Goal: Communication & Community: Ask a question

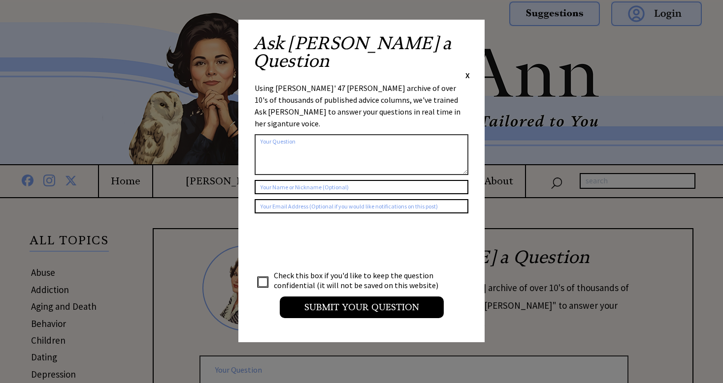
click at [467, 70] on span "X" at bounding box center [467, 75] width 4 height 10
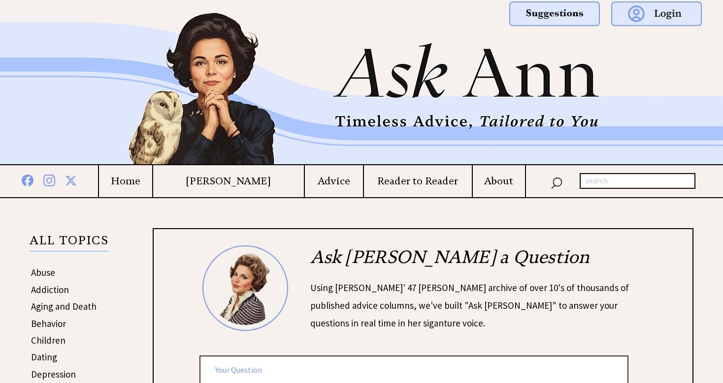
click at [384, 182] on h4 "Reader to Reader" at bounding box center [417, 181] width 107 height 12
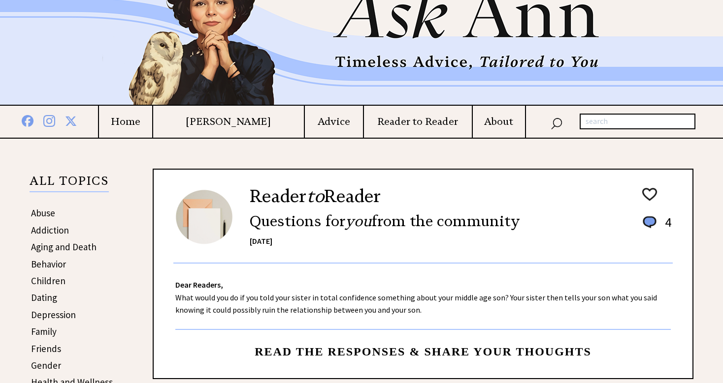
scroll to position [64, 0]
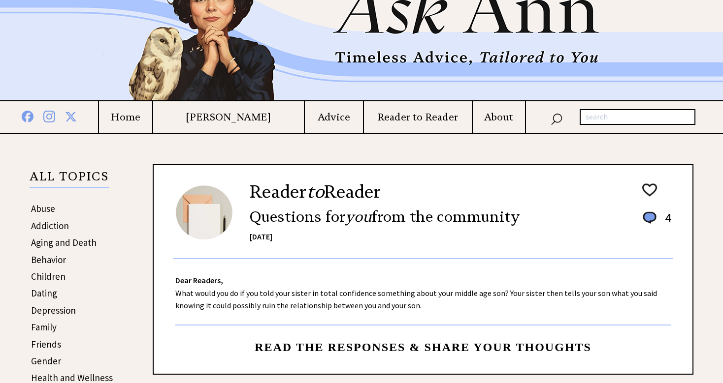
click at [260, 116] on h4 "[PERSON_NAME]" at bounding box center [228, 117] width 150 height 12
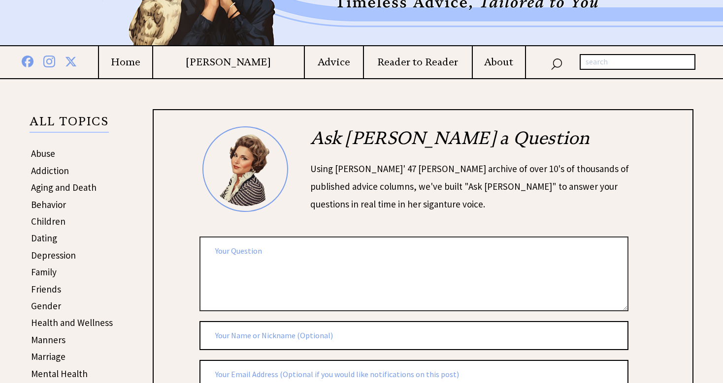
scroll to position [131, 0]
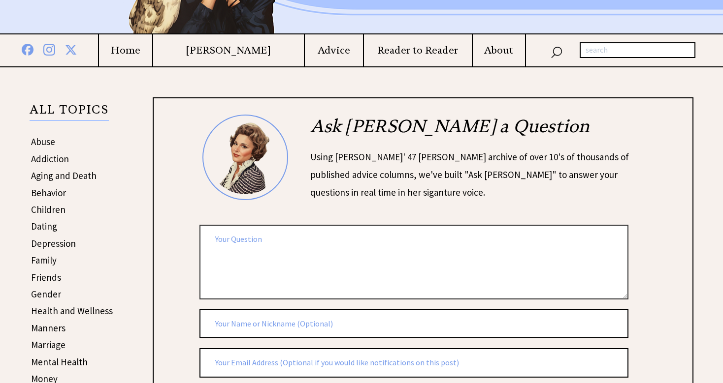
click at [264, 235] on textarea at bounding box center [413, 262] width 429 height 74
paste textarea "After their 25th anniversary dinner, my nephew "Will" was blindsided when his w…"
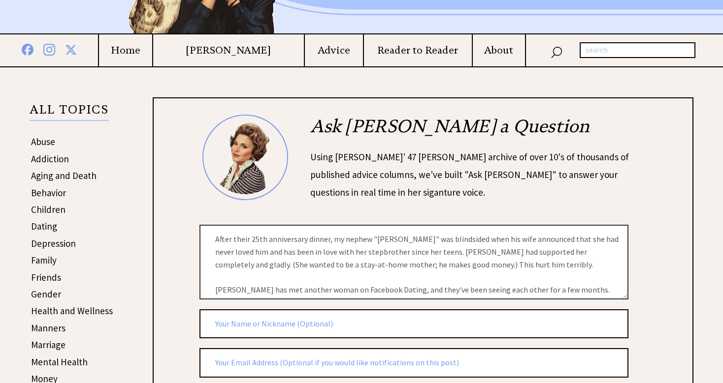
scroll to position [0, 0]
click at [215, 240] on textarea "After their 25th anniversary dinner, my nephew "Will" was blindsided when his w…" at bounding box center [413, 262] width 429 height 74
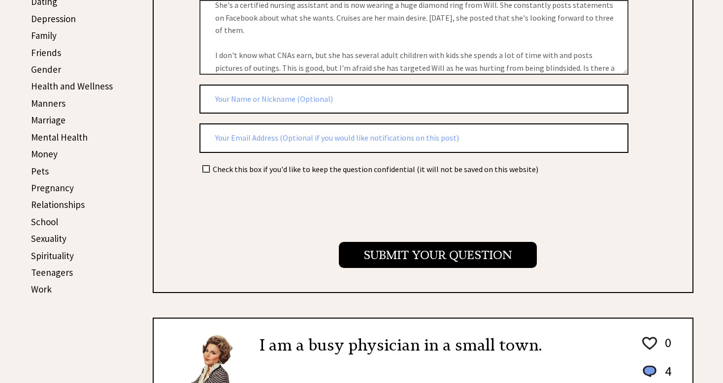
scroll to position [362, 0]
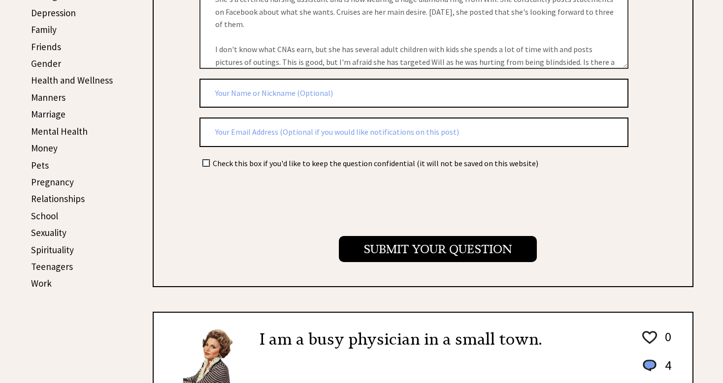
type textarea "Dear Ann, After their 25th anniversary dinner, my nephew "Will" was blindsided …"
click at [206, 160] on input "checkbox" at bounding box center [206, 163] width 6 height 6
checkbox input "true"
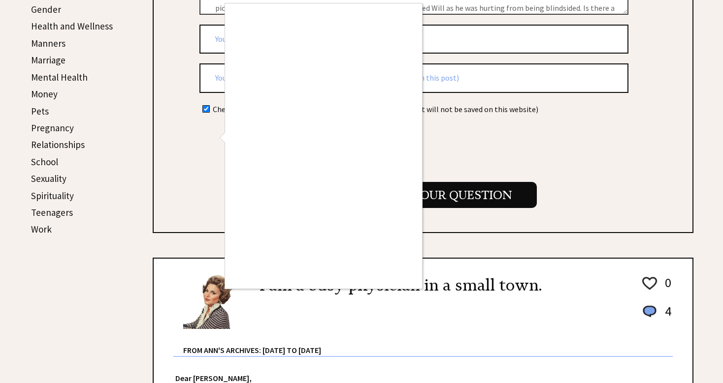
scroll to position [418, 0]
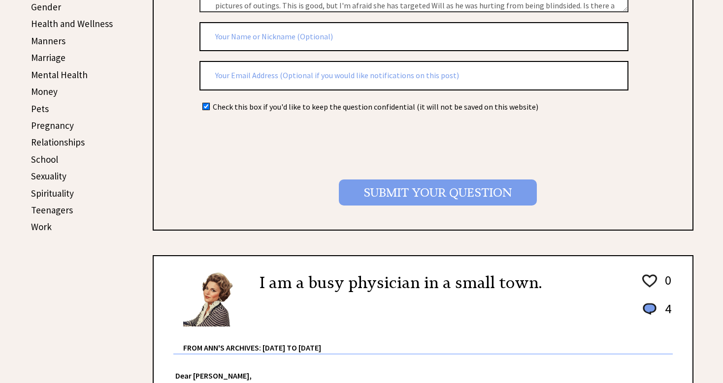
click at [400, 185] on input "Submit your Question" at bounding box center [438, 193] width 198 height 26
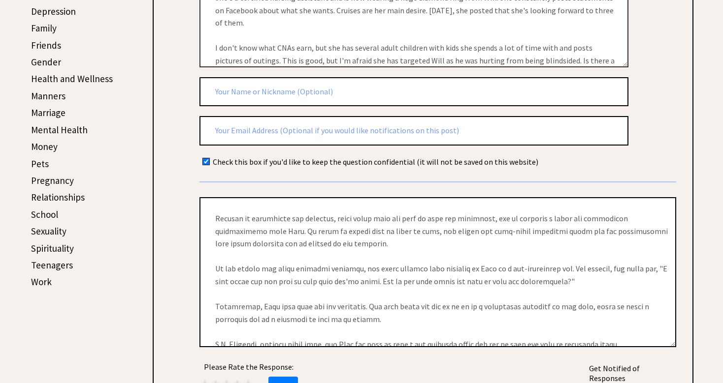
scroll to position [132, 0]
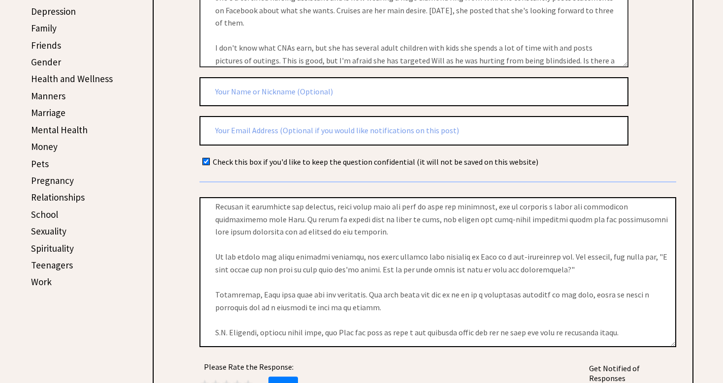
drag, startPoint x: 211, startPoint y: 207, endPoint x: 400, endPoint y: 333, distance: 227.4
click at [400, 333] on div "Please Rate the Response: ★ ★ ★ ★ ★ Rate Get Notified of Responses from Other R…" at bounding box center [437, 272] width 476 height 181
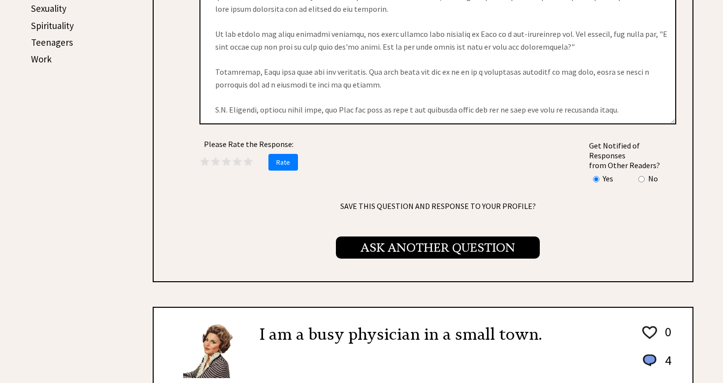
scroll to position [601, 0]
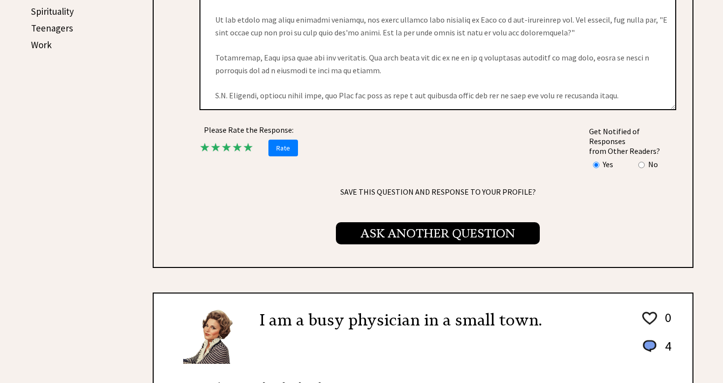
click at [253, 140] on span "★" at bounding box center [248, 147] width 11 height 15
click at [281, 140] on span "Rate" at bounding box center [283, 148] width 30 height 17
click at [446, 222] on span "Ask Another Question" at bounding box center [438, 233] width 204 height 22
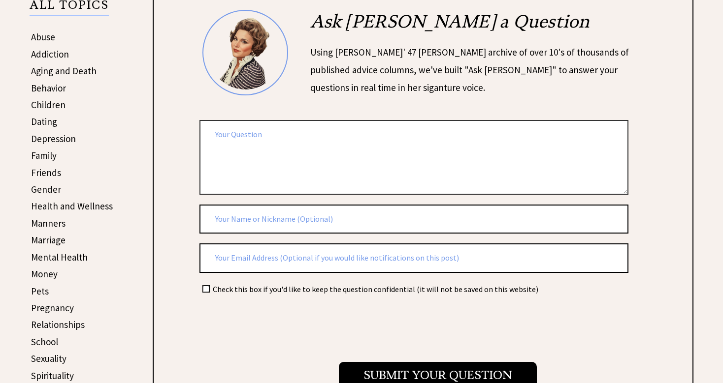
scroll to position [169, 0]
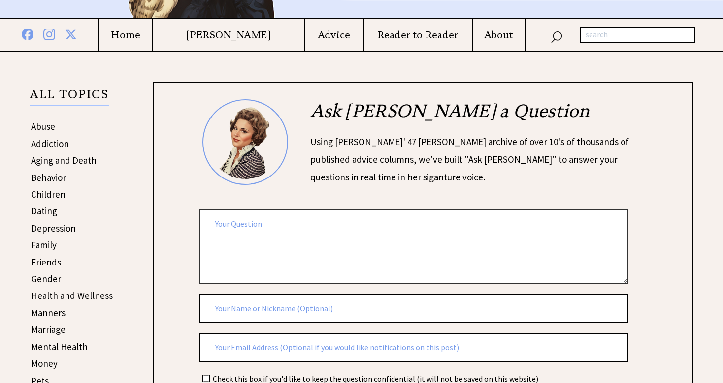
scroll to position [148, 0]
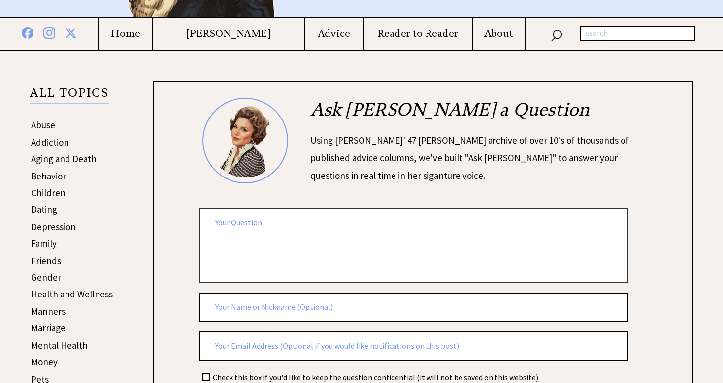
click at [229, 219] on textarea at bounding box center [413, 245] width 429 height 74
type textarea "dear [PERSON_NAME],"
type input "i"
click at [267, 214] on textarea "dear [PERSON_NAME]," at bounding box center [413, 245] width 429 height 74
click at [282, 219] on textarea "dear [PERSON_NAME]," at bounding box center [413, 245] width 429 height 74
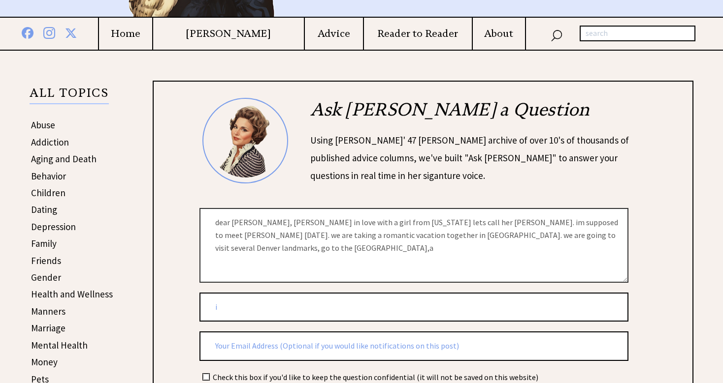
click at [576, 237] on textarea "dear [PERSON_NAME], [PERSON_NAME] in love with a girl from [US_STATE] lets call…" at bounding box center [413, 245] width 429 height 74
click at [547, 234] on textarea "dear [PERSON_NAME], [PERSON_NAME] in love with a girl from [US_STATE] lets call…" at bounding box center [413, 245] width 429 height 74
click at [387, 252] on textarea "dear [PERSON_NAME], [PERSON_NAME] in love with a girl from [US_STATE] lets call…" at bounding box center [413, 245] width 429 height 74
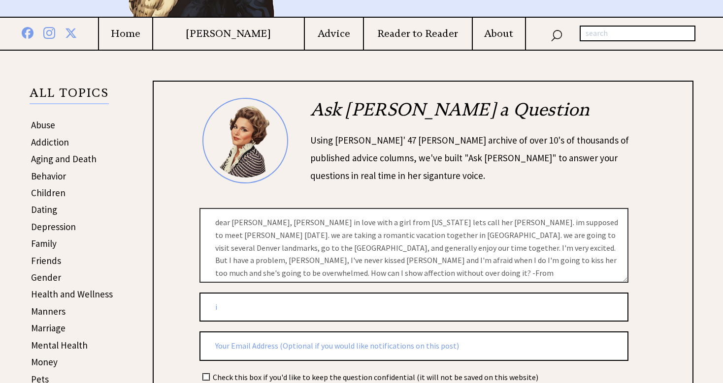
scroll to position [2, 0]
click at [416, 223] on textarea "dear [PERSON_NAME], [PERSON_NAME] in love with a girl from [US_STATE] lets call…" at bounding box center [413, 245] width 429 height 74
click at [564, 223] on textarea "dear [PERSON_NAME], [PERSON_NAME] in love with a girl from [US_STATE] lets call…" at bounding box center [413, 245] width 429 height 74
click at [217, 223] on textarea "dear [PERSON_NAME], [PERSON_NAME] in love with a girl from [US_STATE] lets call…" at bounding box center [413, 245] width 429 height 74
click at [219, 224] on textarea "dear [PERSON_NAME], [PERSON_NAME] in love with a girl from [US_STATE] lets call…" at bounding box center [413, 245] width 429 height 74
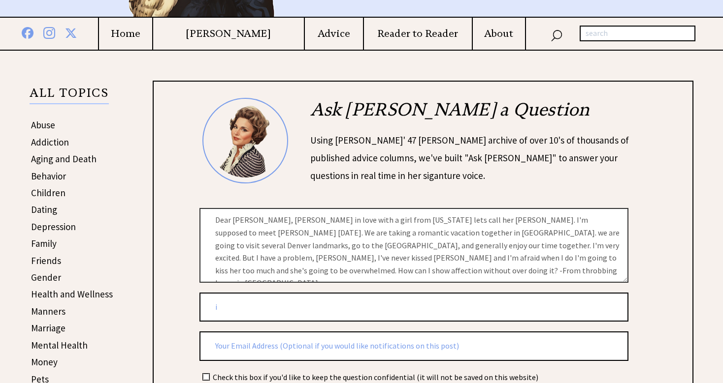
click at [597, 261] on textarea "Dear [PERSON_NAME], [PERSON_NAME] in love with a girl from [US_STATE] lets call…" at bounding box center [413, 245] width 429 height 74
click at [600, 257] on textarea "Dear [PERSON_NAME], [PERSON_NAME] in love with a girl from [US_STATE] lets call…" at bounding box center [413, 245] width 429 height 74
click at [346, 236] on textarea "Dear [PERSON_NAME], [PERSON_NAME] in love with a girl from [US_STATE] let's cal…" at bounding box center [413, 245] width 429 height 74
click at [545, 251] on textarea "Dear [PERSON_NAME], [PERSON_NAME] in love with a girl from [US_STATE] let's cal…" at bounding box center [413, 245] width 429 height 74
click at [322, 258] on textarea "Dear [PERSON_NAME], [PERSON_NAME] in love with a girl from [US_STATE] let's cal…" at bounding box center [413, 245] width 429 height 74
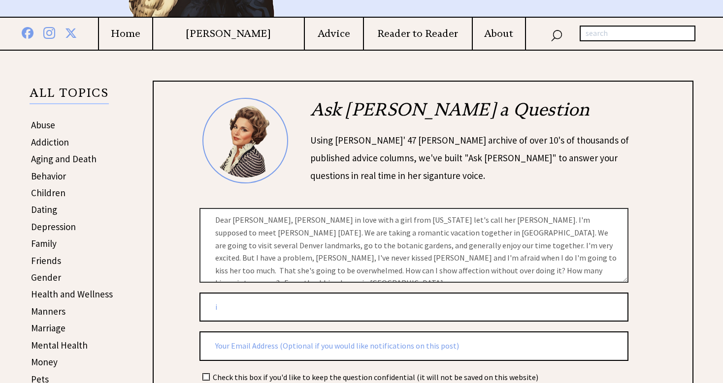
type textarea "Dear [PERSON_NAME], [PERSON_NAME] in love with a girl from [US_STATE] let's cal…"
click at [222, 304] on input "i" at bounding box center [413, 308] width 429 height 30
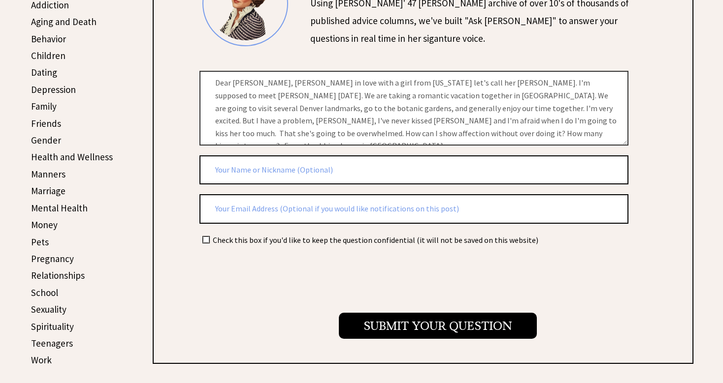
scroll to position [287, 0]
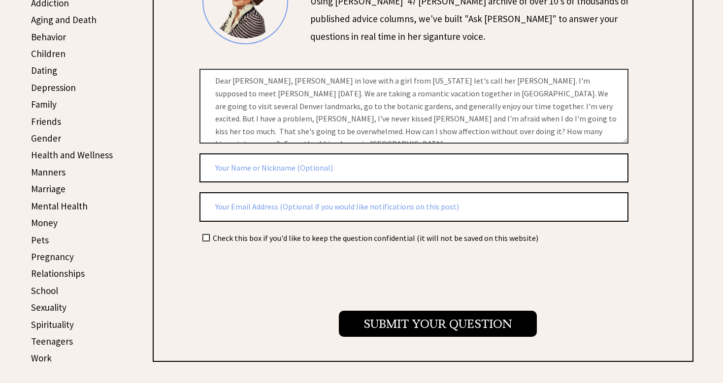
click at [203, 235] on input "checkbox" at bounding box center [206, 238] width 6 height 6
checkbox input "true"
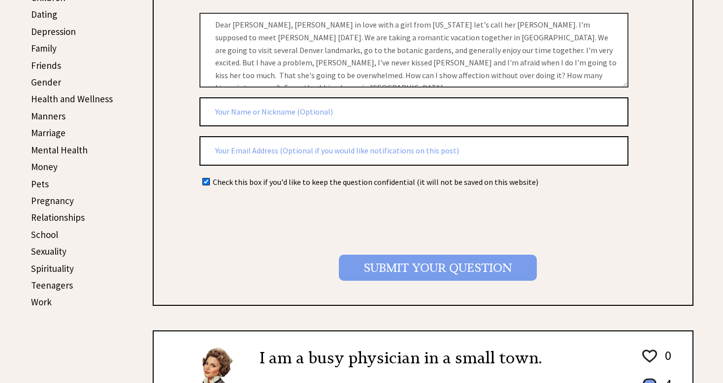
scroll to position [344, 0]
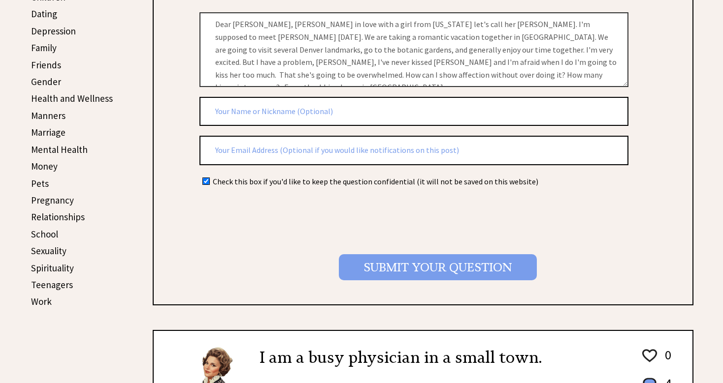
click at [401, 261] on input "Submit your Question" at bounding box center [438, 267] width 198 height 26
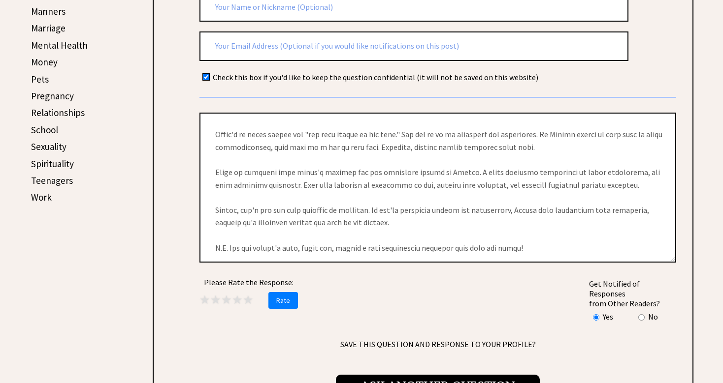
scroll to position [487, 0]
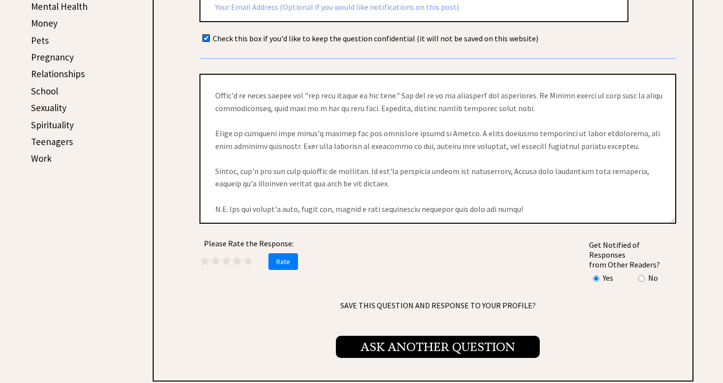
drag, startPoint x: 210, startPoint y: 217, endPoint x: 538, endPoint y: 197, distance: 328.4
click at [538, 198] on textarea at bounding box center [437, 149] width 476 height 150
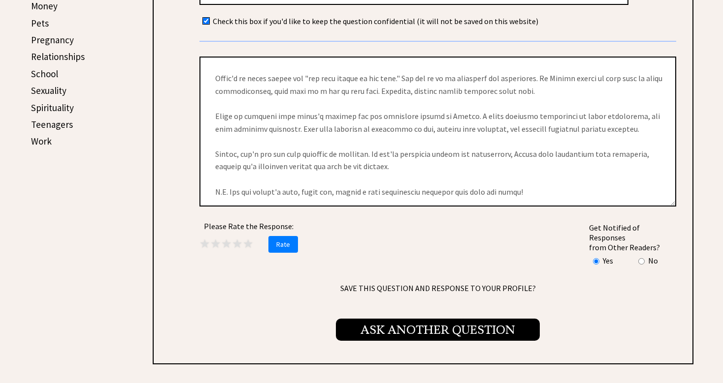
scroll to position [508, 0]
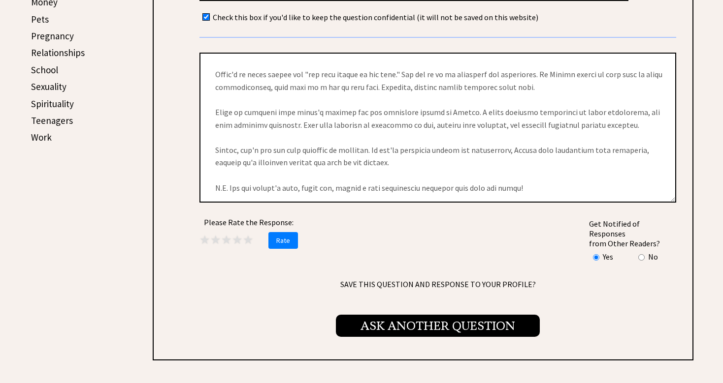
click at [454, 315] on span "Ask Another Question" at bounding box center [438, 326] width 204 height 22
